Goal: Task Accomplishment & Management: Use online tool/utility

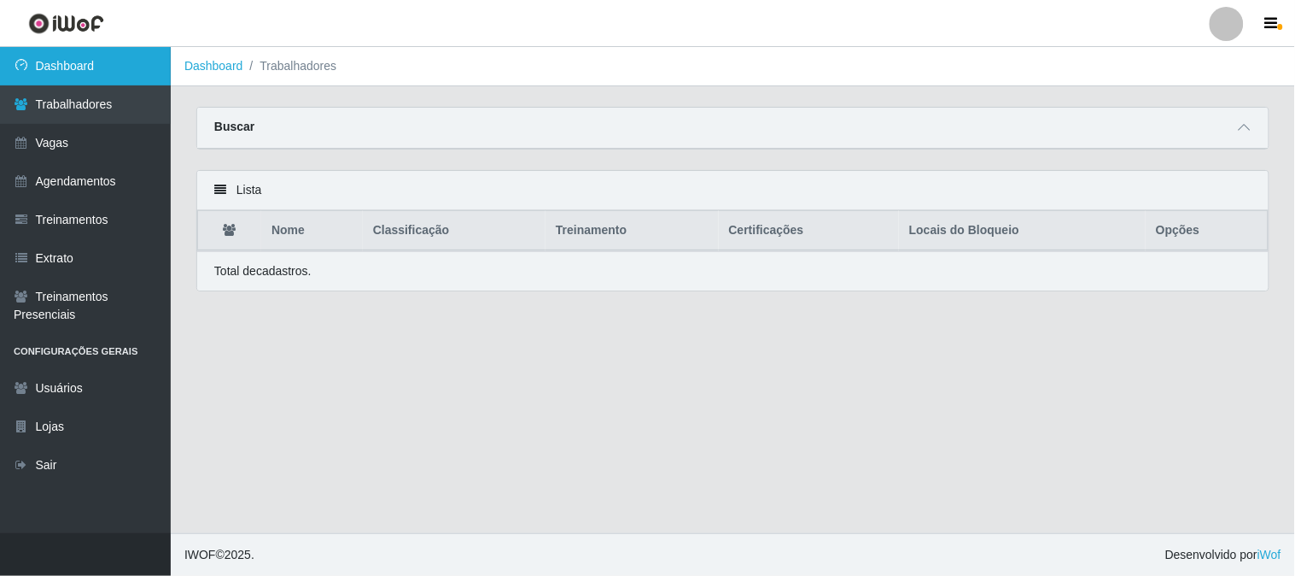
click at [83, 68] on link "Dashboard" at bounding box center [85, 66] width 171 height 38
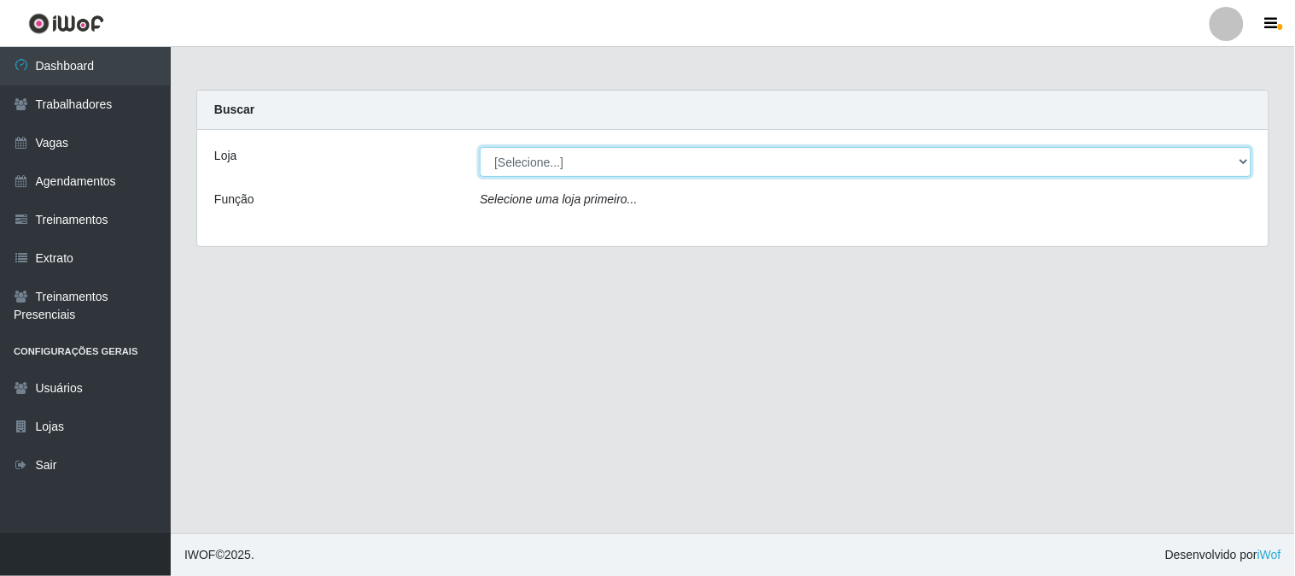
click at [859, 163] on select "[Selecione...] Sapore D'[GEOGRAPHIC_DATA]" at bounding box center [866, 162] width 772 height 30
select select "266"
click at [480, 147] on select "[Selecione...] Sapore D'[GEOGRAPHIC_DATA]" at bounding box center [866, 162] width 772 height 30
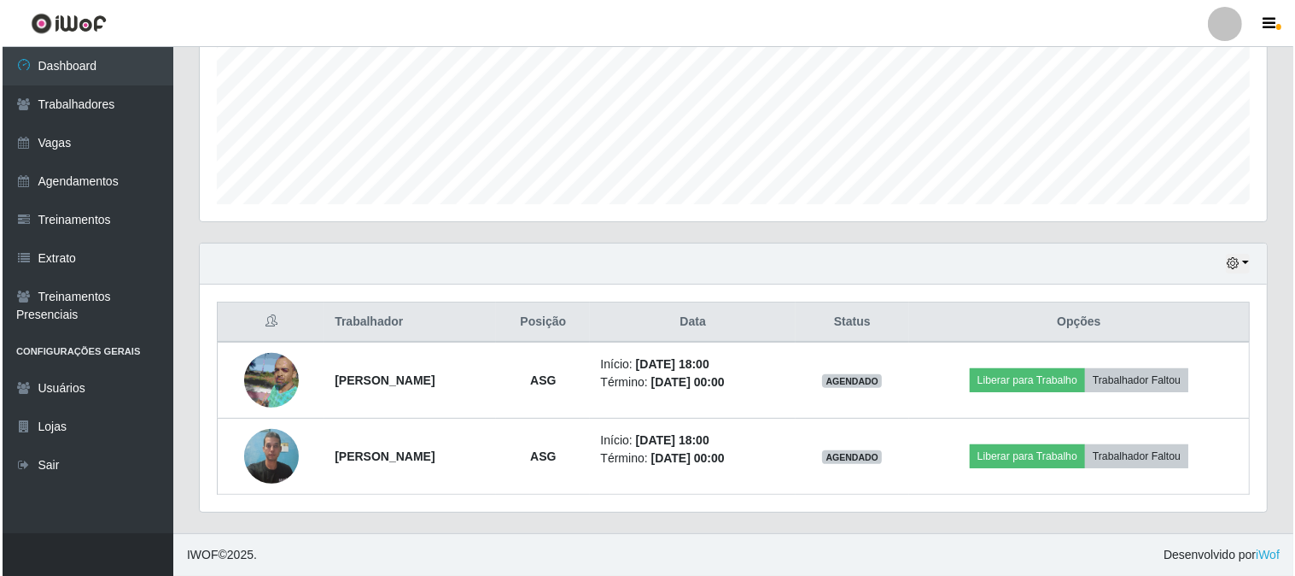
scroll to position [354, 1067]
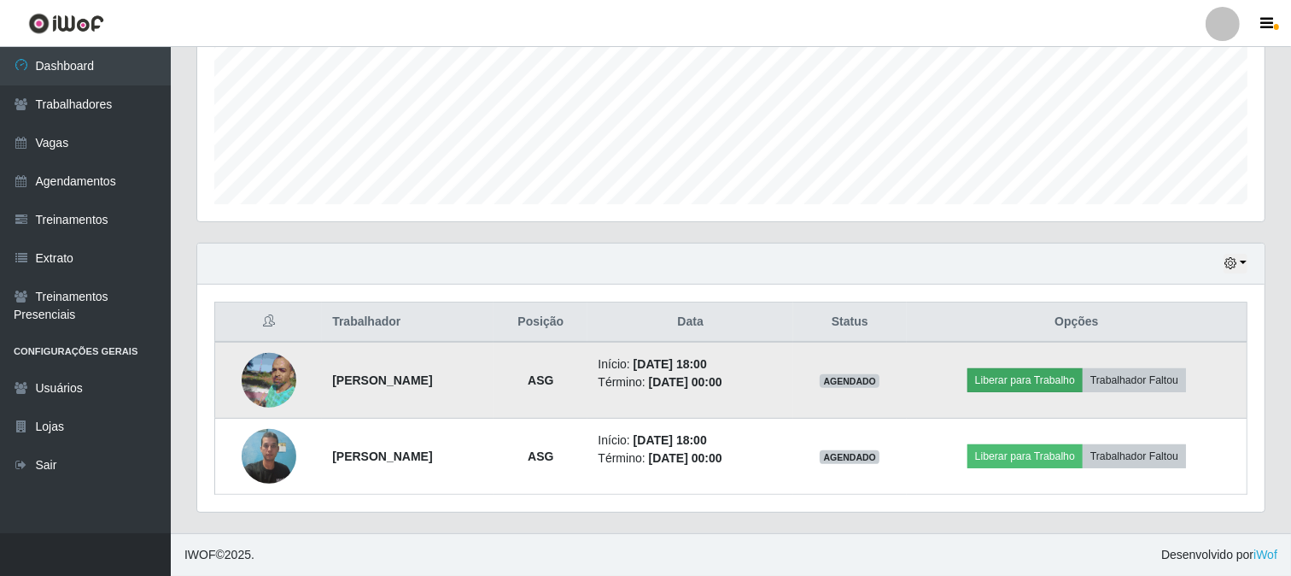
drag, startPoint x: 1035, startPoint y: 369, endPoint x: 1031, endPoint y: 383, distance: 14.1
click at [1031, 383] on td "Liberar para Trabalho Trabalhador Faltou" at bounding box center [1077, 380] width 341 height 77
click at [1042, 387] on button "Liberar para Trabalho" at bounding box center [1024, 380] width 115 height 24
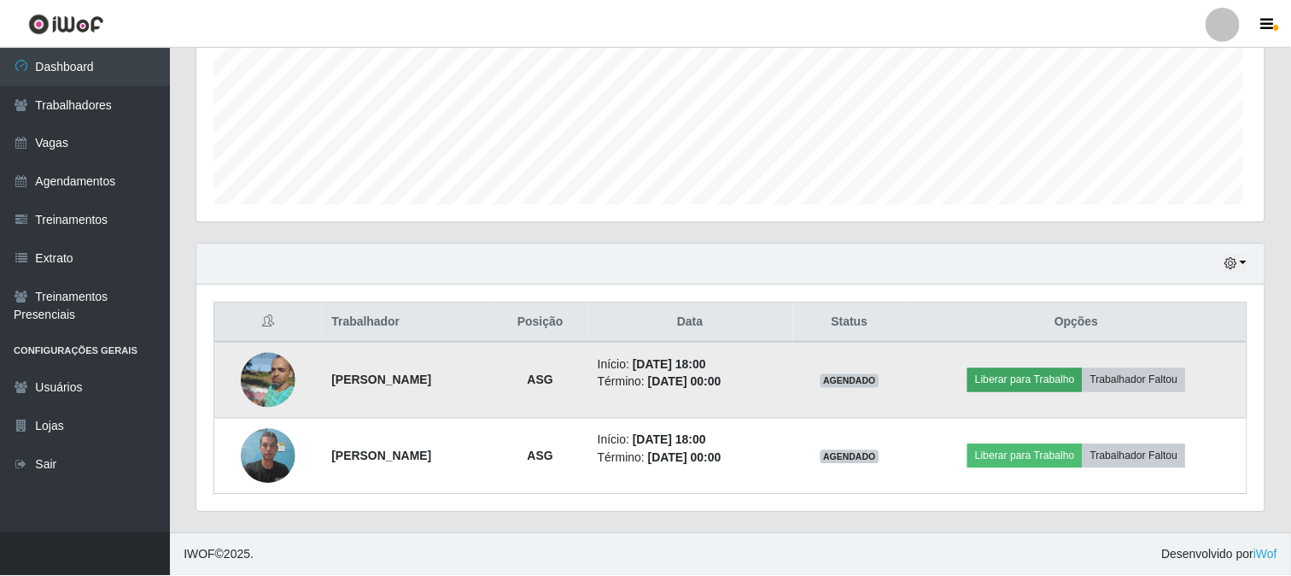
scroll to position [354, 1056]
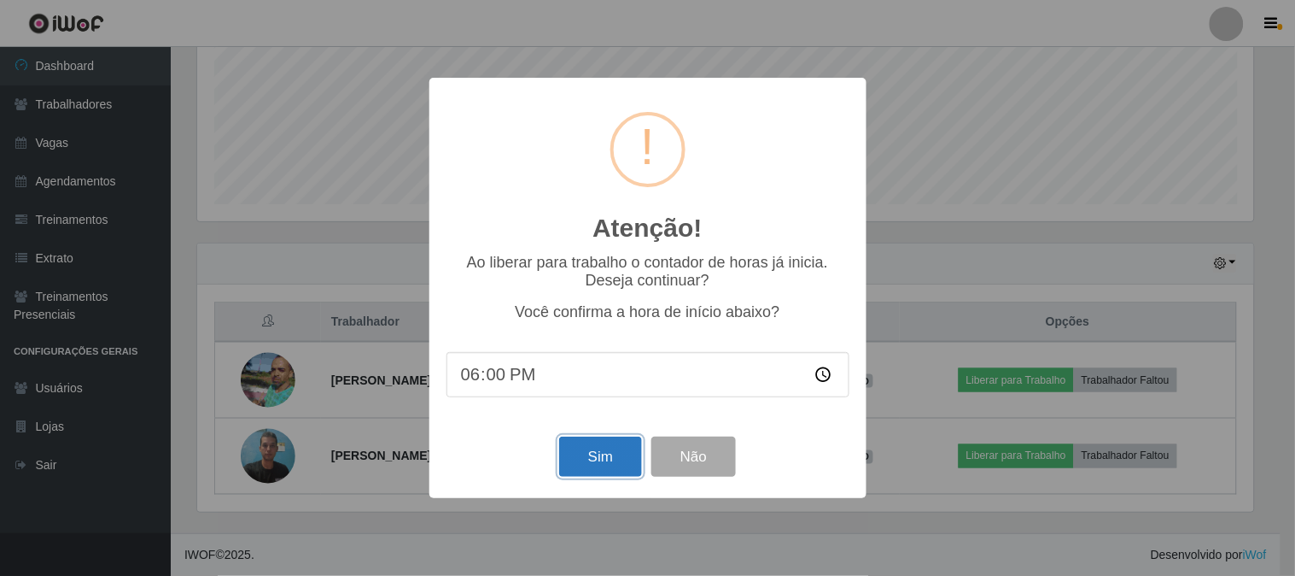
click at [602, 463] on button "Sim" at bounding box center [600, 456] width 83 height 40
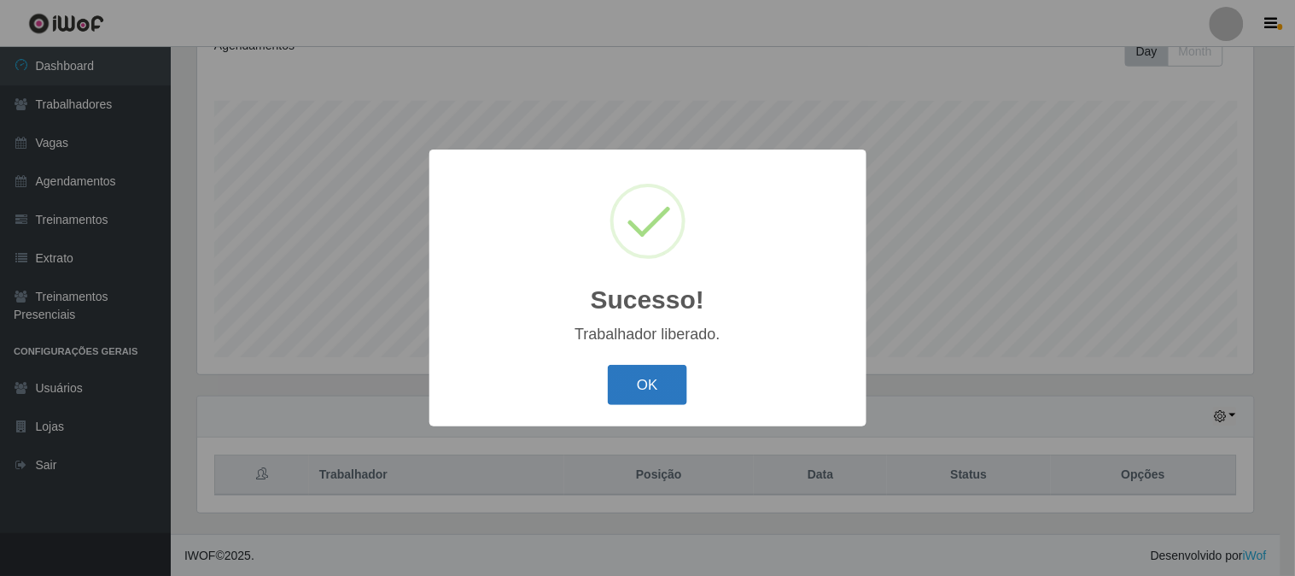
click at [669, 384] on button "OK" at bounding box center [647, 385] width 79 height 40
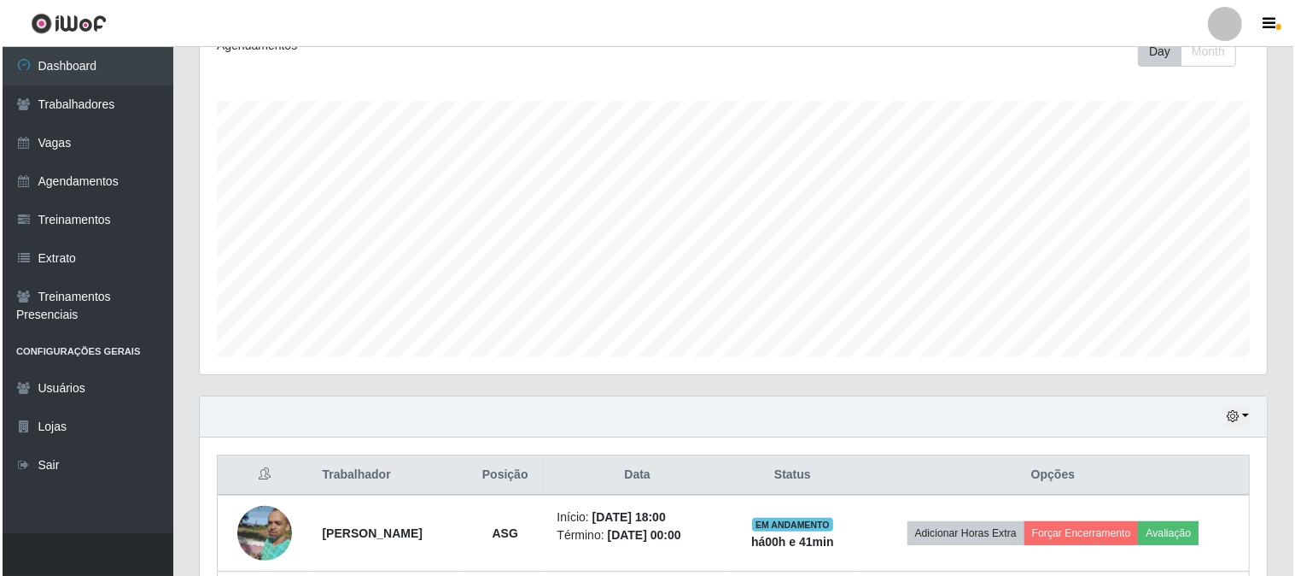
scroll to position [406, 0]
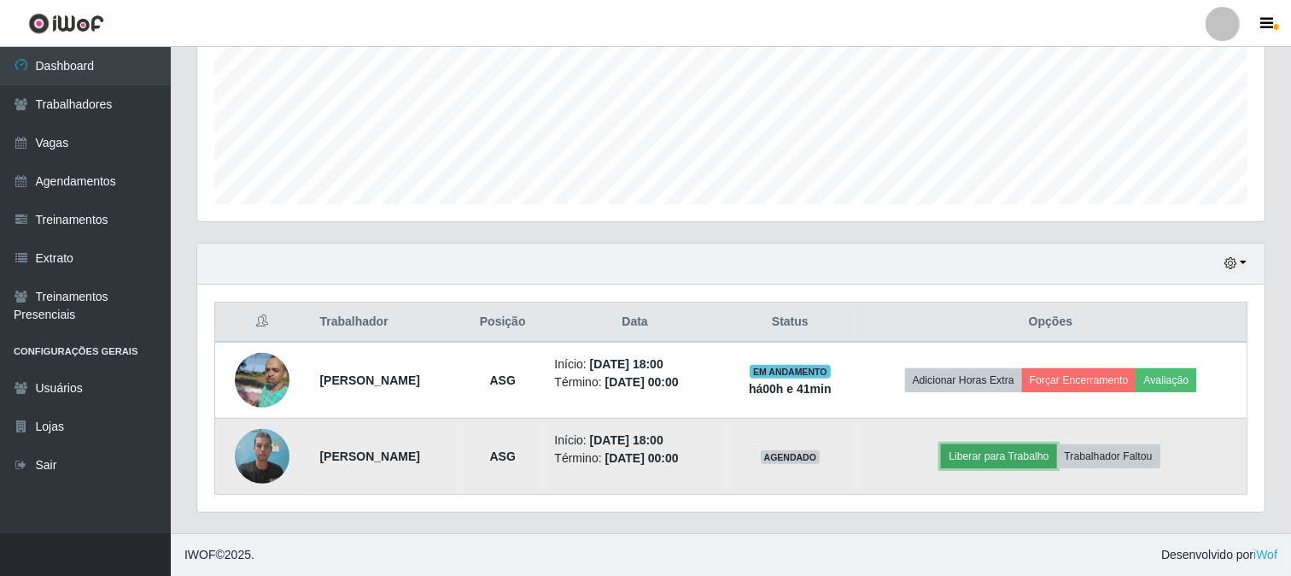
click at [1043, 450] on button "Liberar para Trabalho" at bounding box center [998, 456] width 115 height 24
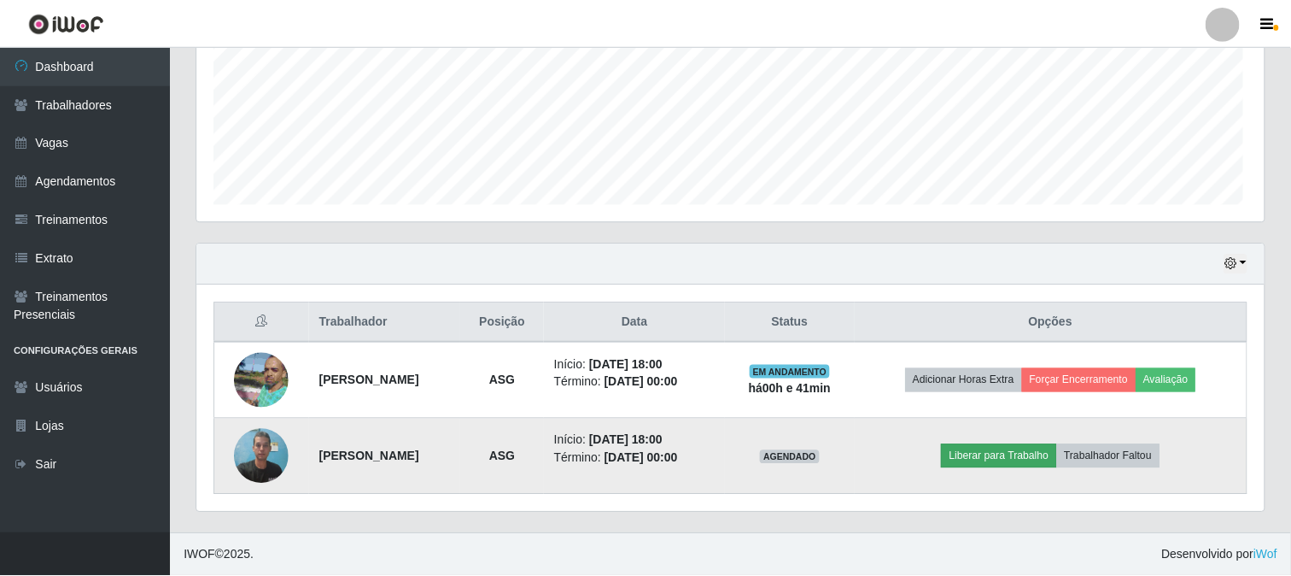
scroll to position [354, 1056]
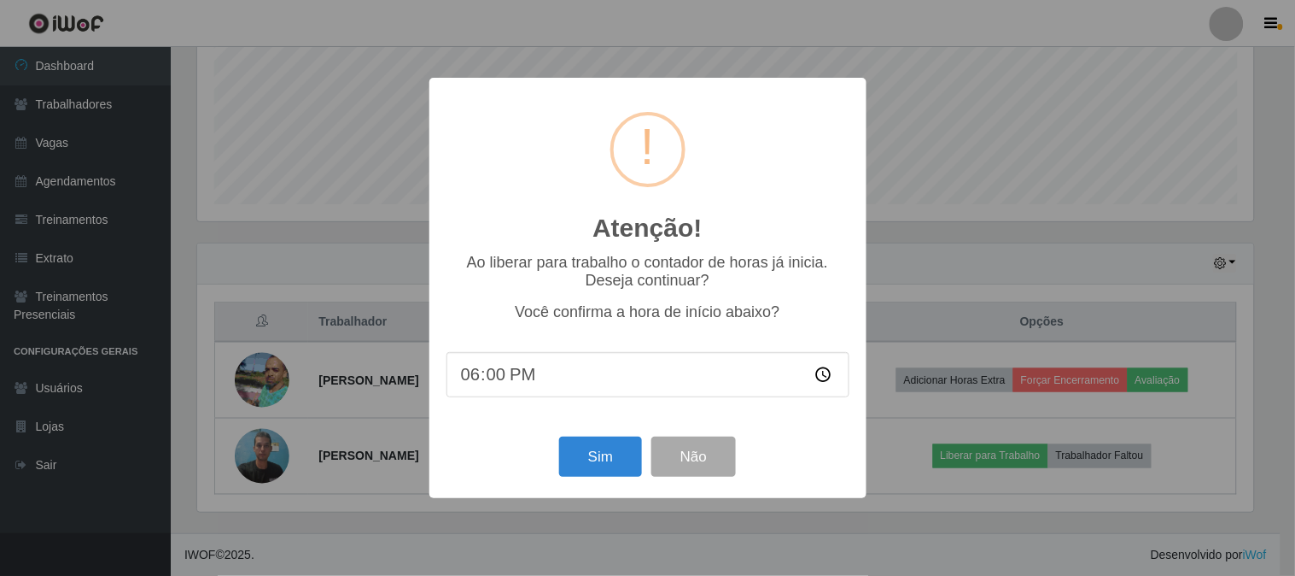
click at [1004, 191] on div "Atenção! × Ao liberar para trabalho o contador de horas já inicia. Deseja conti…" at bounding box center [647, 288] width 1295 height 576
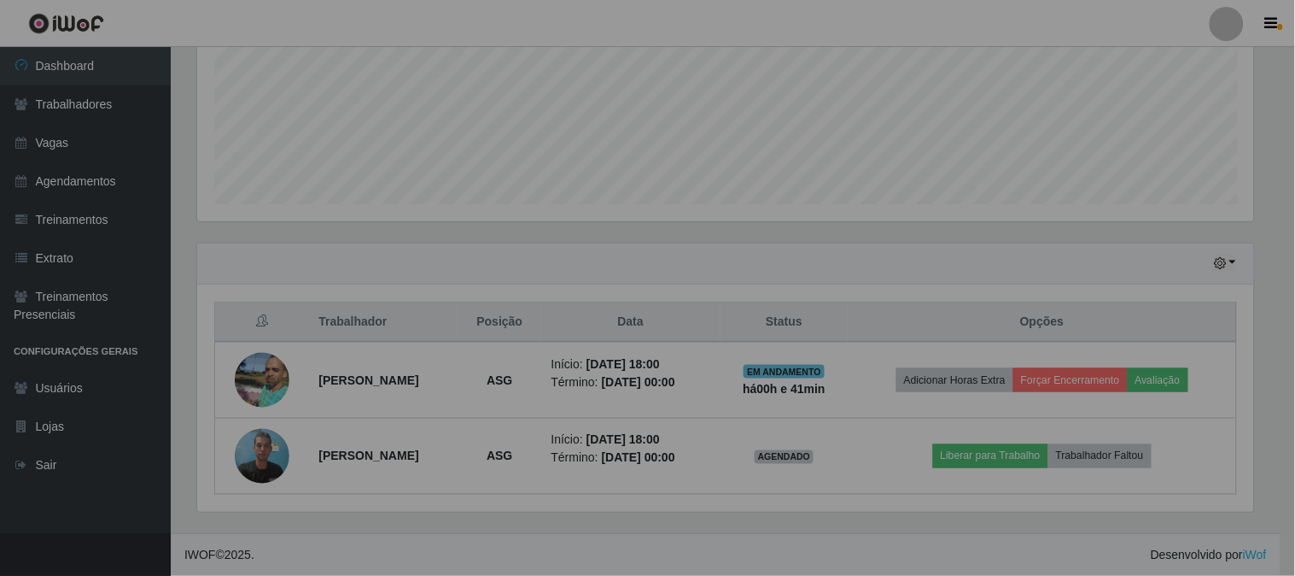
scroll to position [354, 1067]
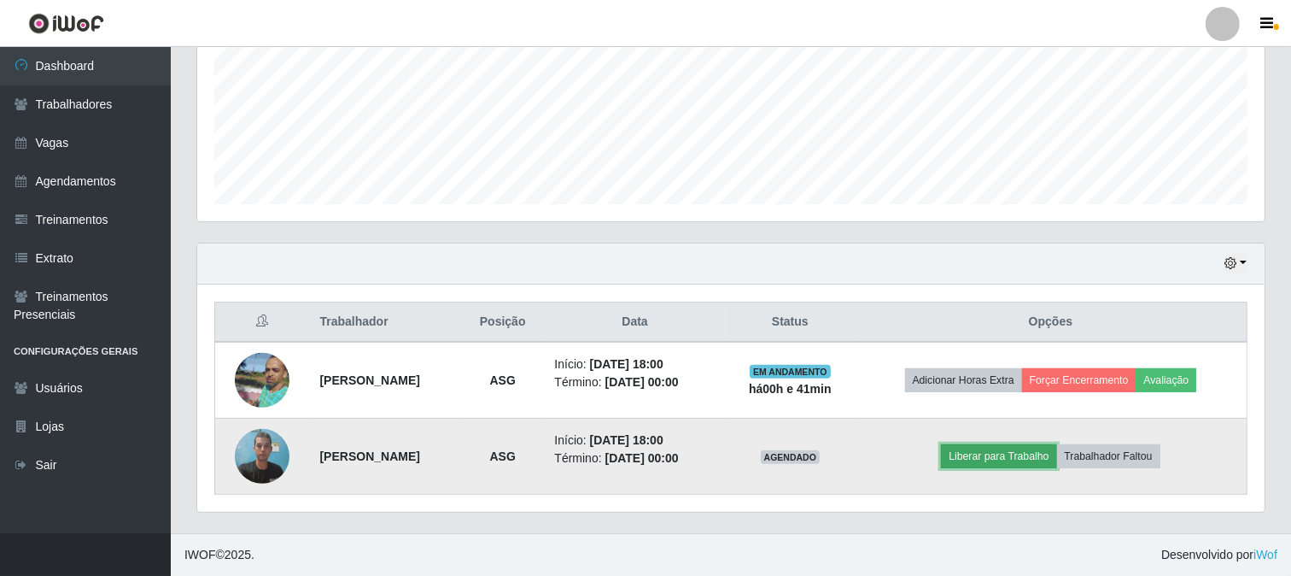
click at [1023, 444] on button "Liberar para Trabalho" at bounding box center [998, 456] width 115 height 24
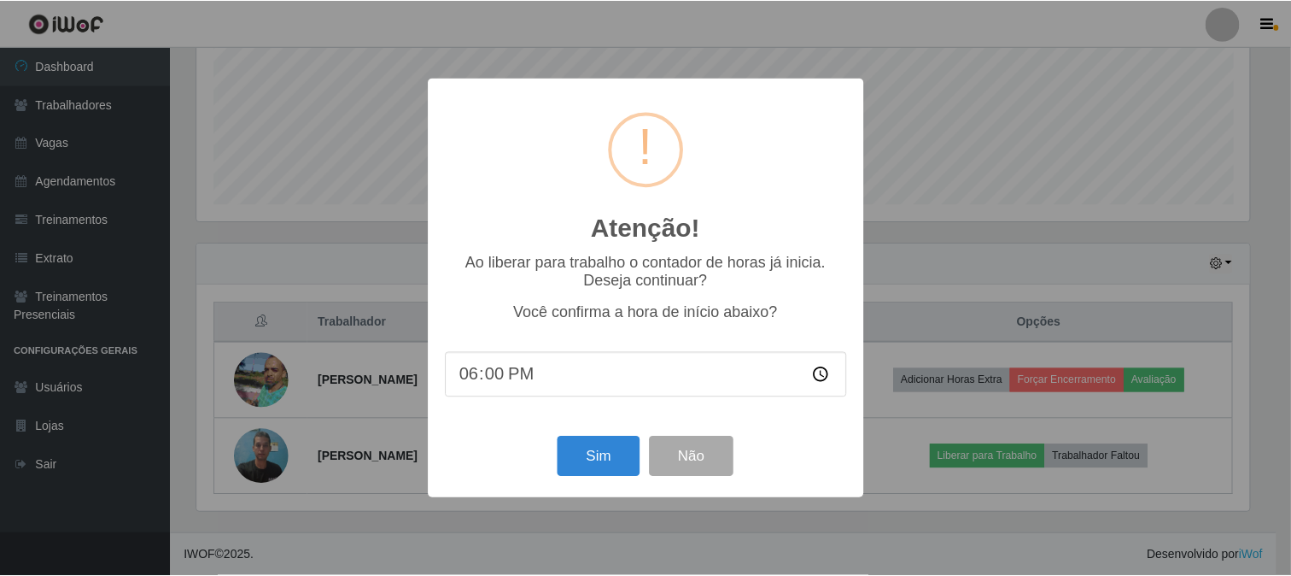
scroll to position [354, 1056]
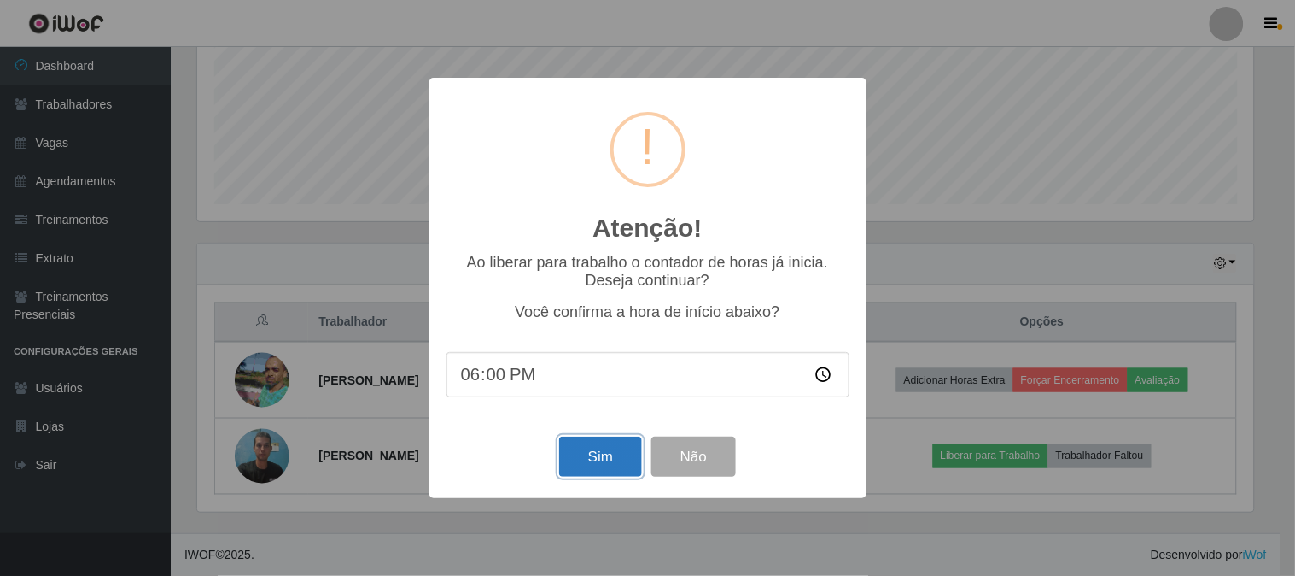
click at [622, 462] on button "Sim" at bounding box center [600, 456] width 83 height 40
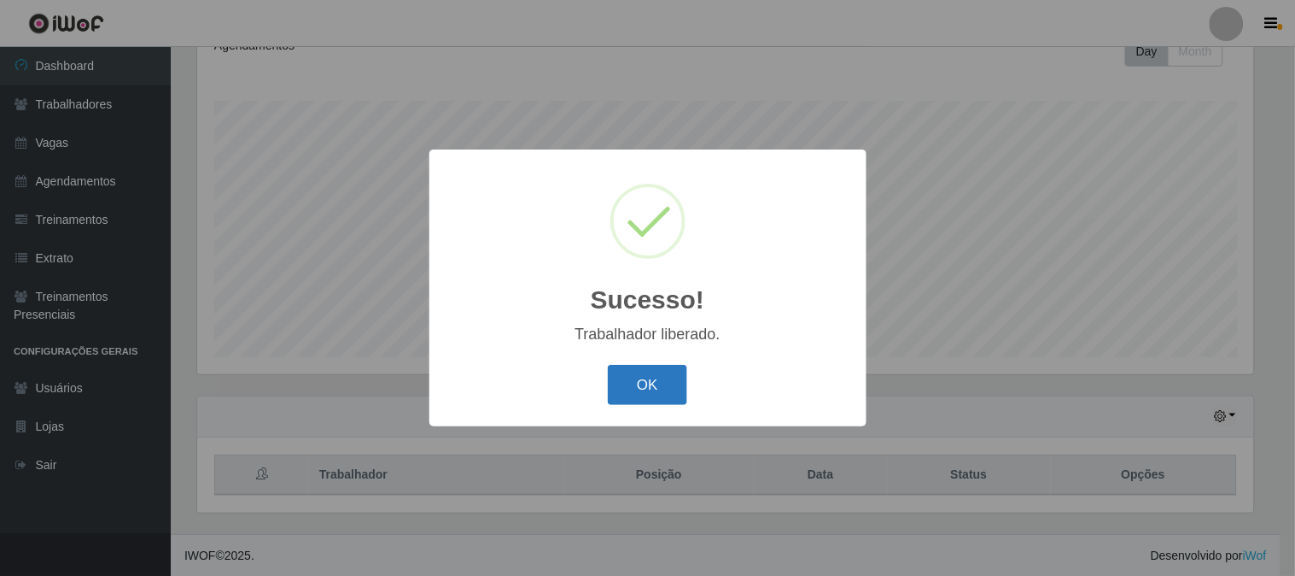
click at [649, 381] on button "OK" at bounding box center [647, 385] width 79 height 40
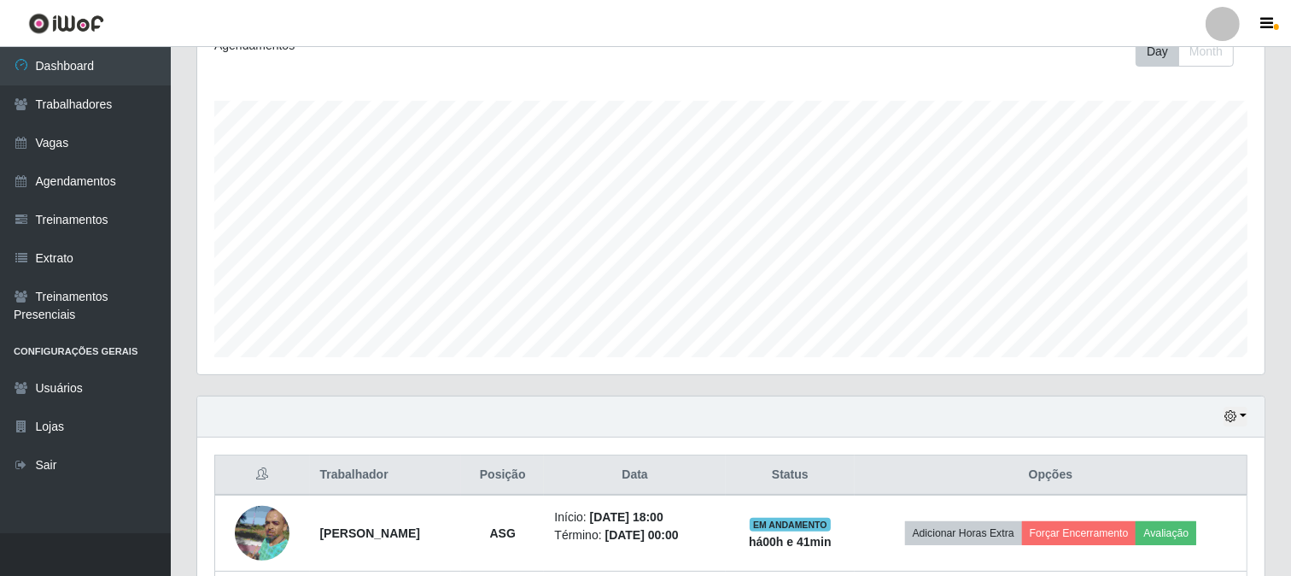
scroll to position [406, 0]
